Goal: Information Seeking & Learning: Learn about a topic

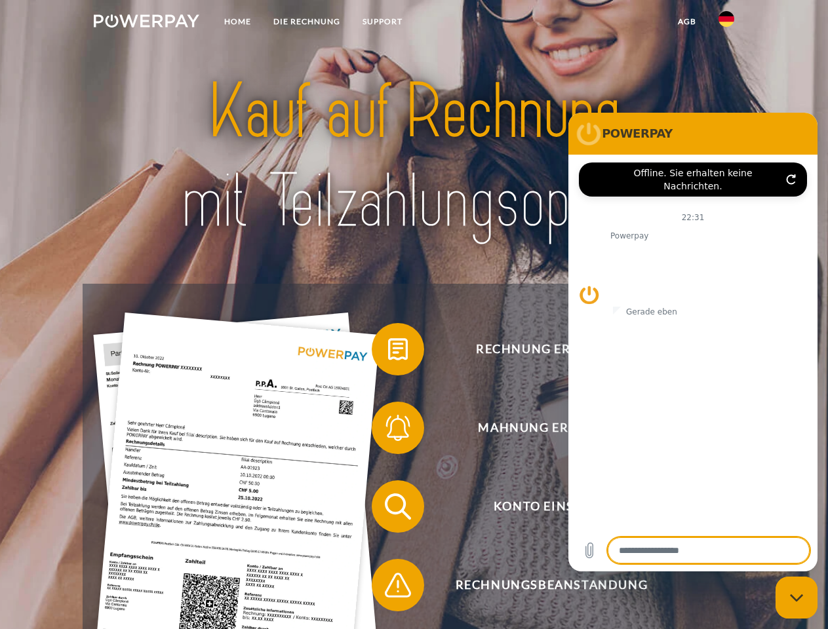
click at [146, 23] on img at bounding box center [147, 20] width 106 height 13
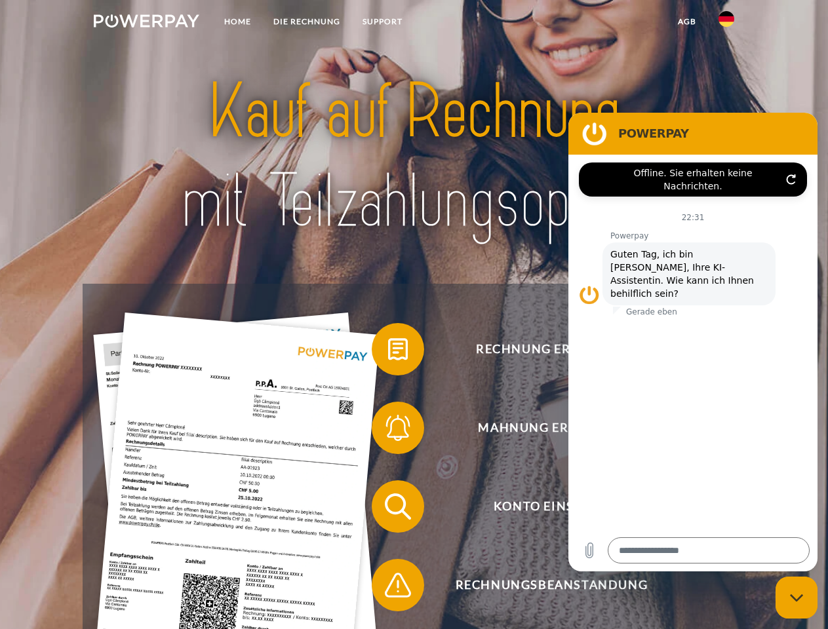
click at [726, 23] on img at bounding box center [726, 19] width 16 height 16
click at [686, 22] on link "agb" at bounding box center [687, 22] width 41 height 24
click at [388, 352] on span at bounding box center [378, 350] width 66 height 66
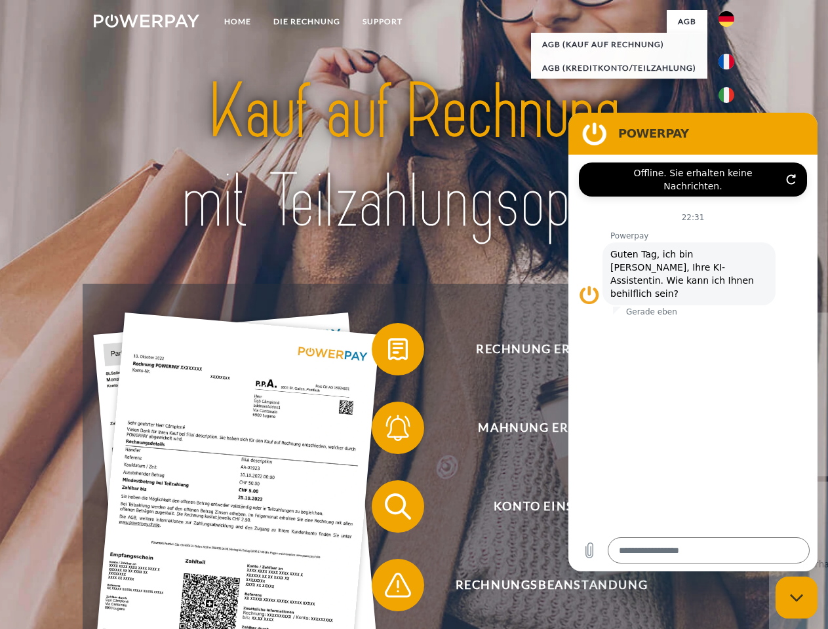
click at [388, 431] on span at bounding box center [378, 428] width 66 height 66
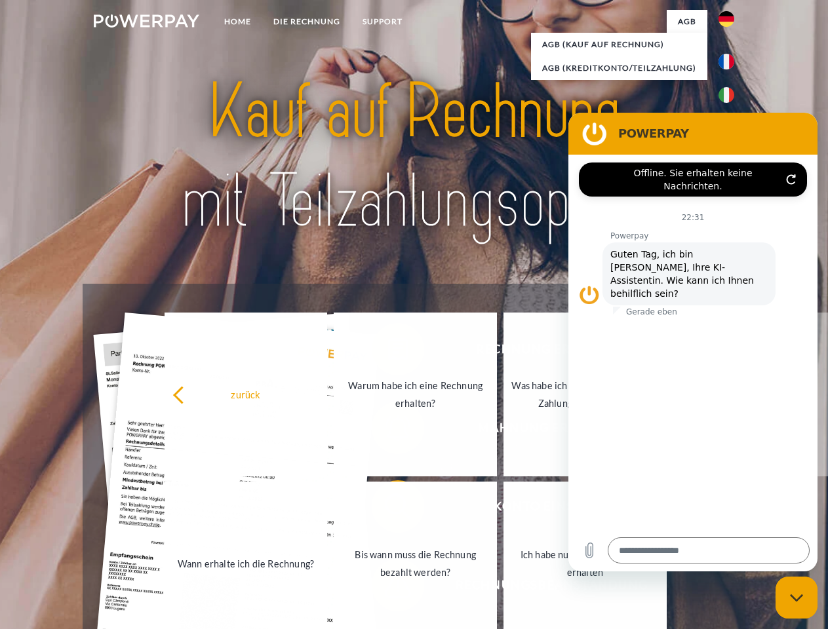
click at [388, 509] on link "Bis wann muss die Rechnung bezahlt werden?" at bounding box center [415, 564] width 163 height 164
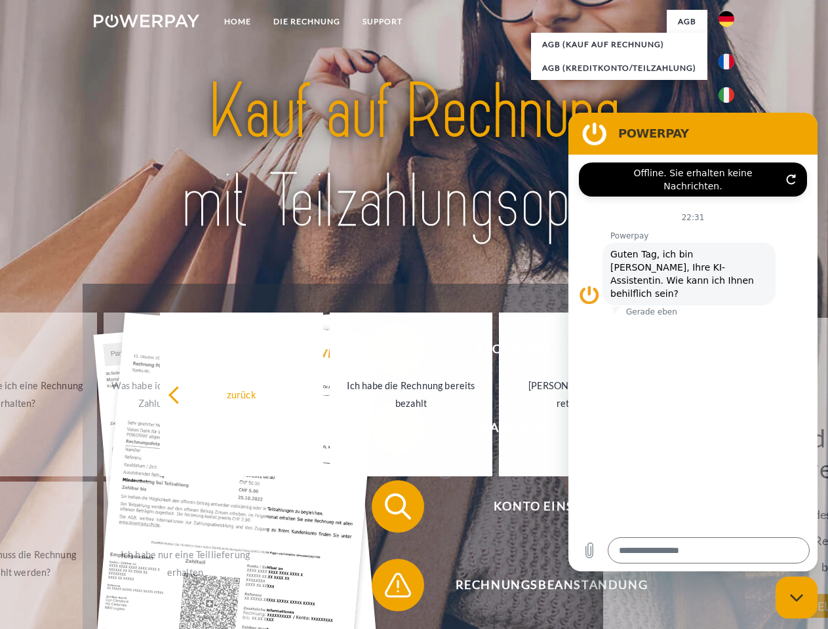
click at [388, 588] on span at bounding box center [378, 586] width 66 height 66
click at [796, 598] on icon "Messaging-Fenster schließen" at bounding box center [797, 598] width 14 height 9
type textarea "*"
